Goal: Information Seeking & Learning: Learn about a topic

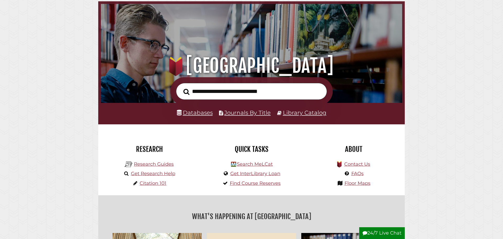
scroll to position [25, 0]
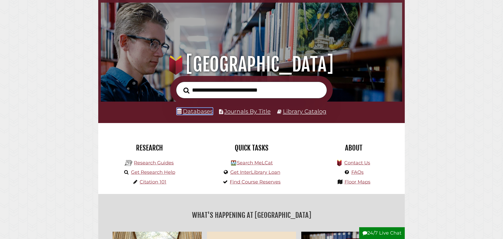
click at [199, 112] on link "Databases" at bounding box center [195, 111] width 36 height 7
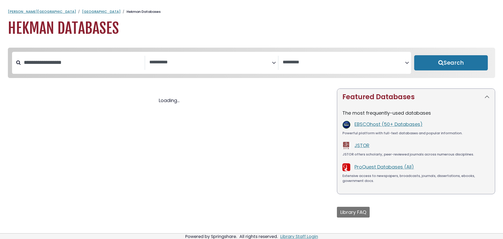
select select "Database Subject Filter"
select select "Database Vendors Filter"
select select "Database Subject Filter"
select select "Database Vendors Filter"
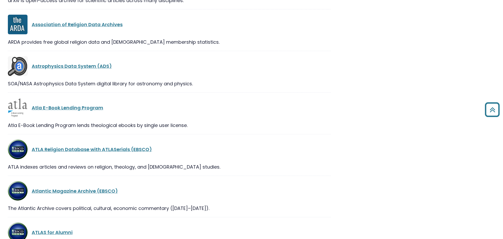
scroll to position [1310, 0]
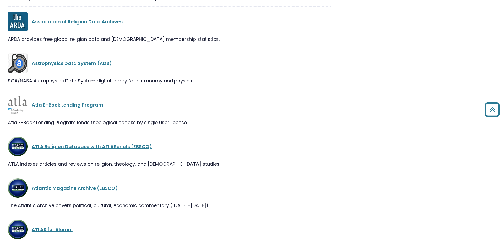
click at [20, 150] on img at bounding box center [18, 147] width 20 height 20
click at [26, 150] on img at bounding box center [18, 147] width 20 height 20
click at [44, 149] on link "ATLA Religion Database with ATLASerials (EBSCO)" at bounding box center [92, 146] width 120 height 7
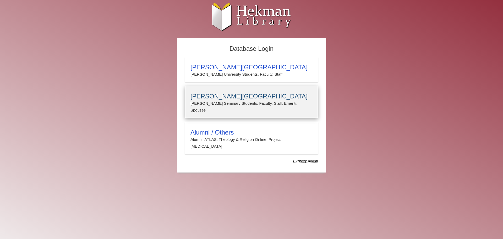
type input "**********"
click at [200, 103] on p "Calvin Seminary Students, Faculty, Staff, Emeriti, Spouses" at bounding box center [251, 107] width 122 height 14
